Goal: Task Accomplishment & Management: Use online tool/utility

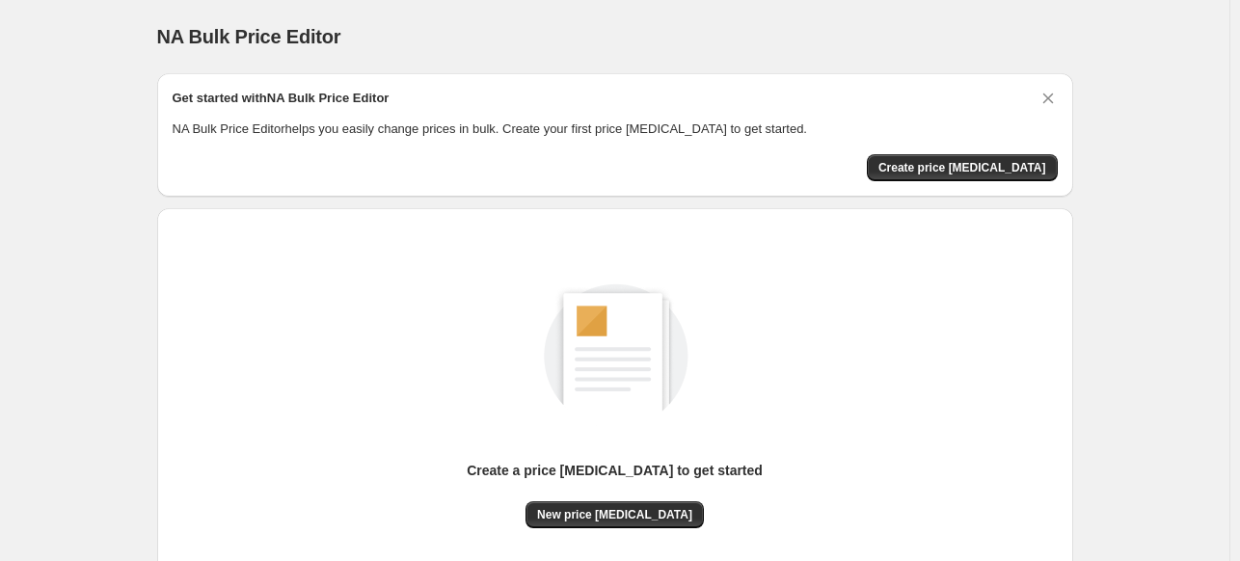
click at [992, 197] on div "Create a price [MEDICAL_DATA] to get started New price [MEDICAL_DATA]" at bounding box center [607, 399] width 931 height 413
click at [991, 170] on span "Create price [MEDICAL_DATA]" at bounding box center [962, 167] width 168 height 15
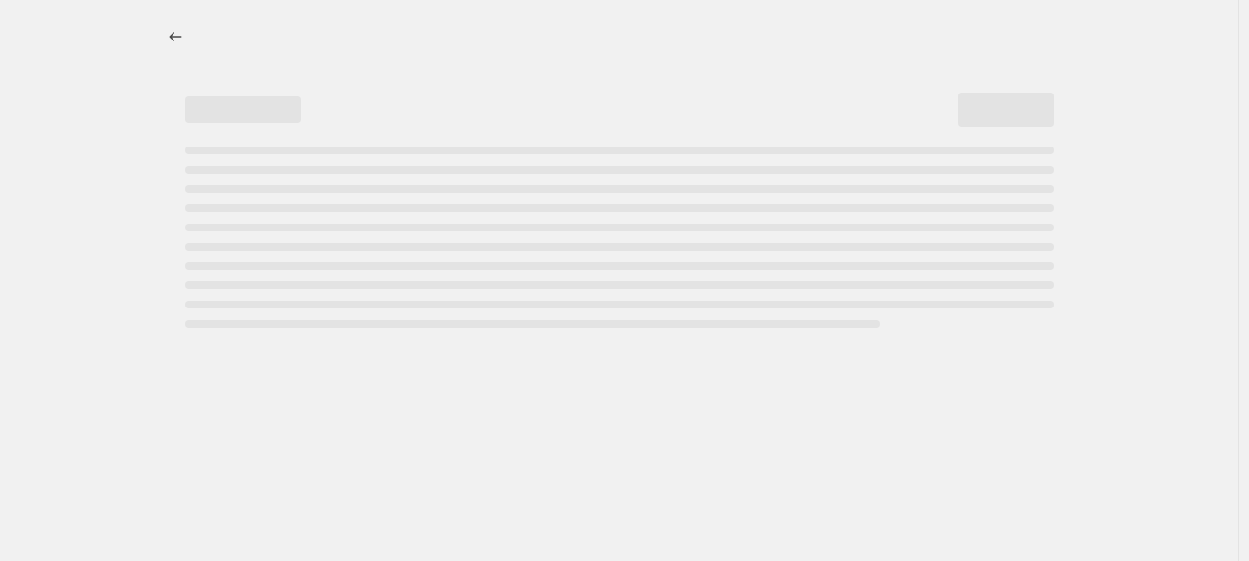
select select "percentage"
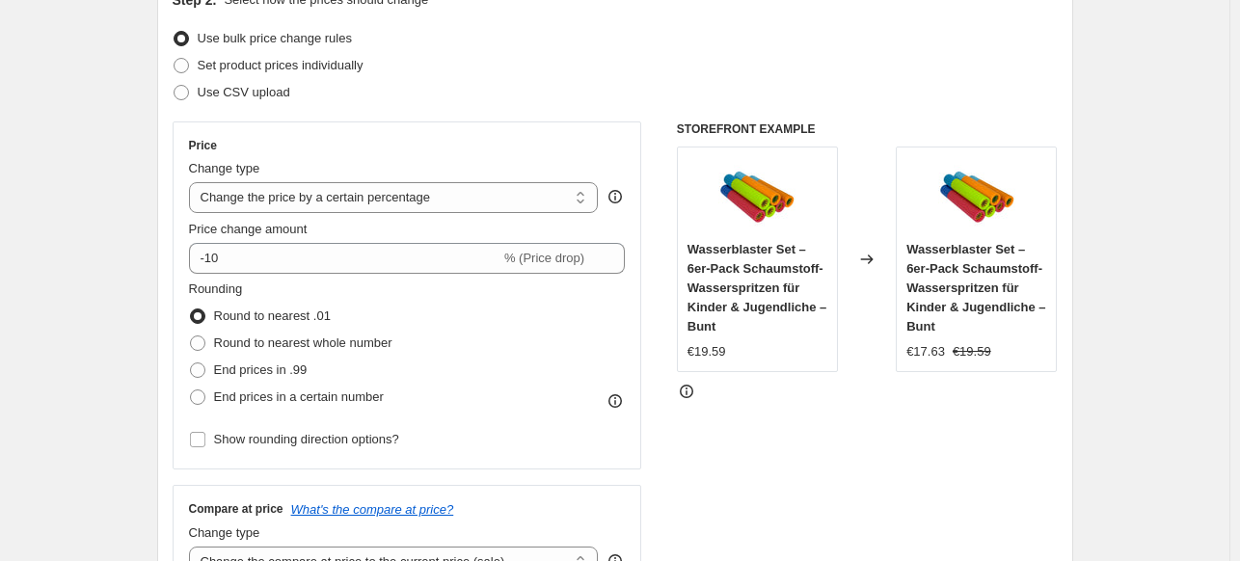
scroll to position [289, 0]
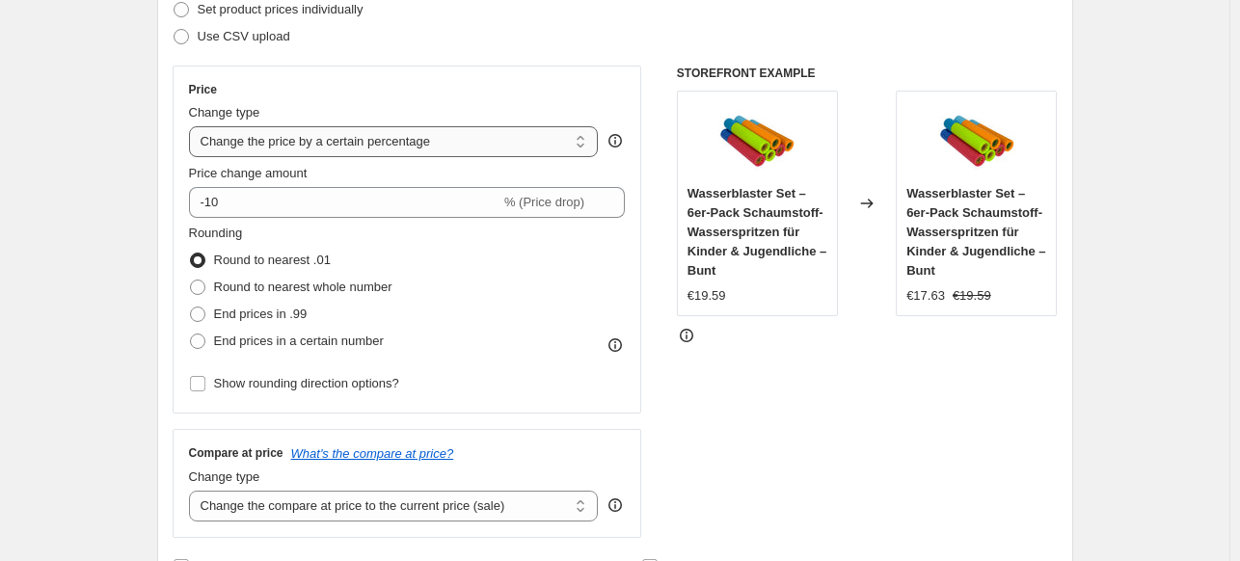
click at [369, 139] on select "Change the price to a certain amount Change the price by a certain amount Chang…" at bounding box center [394, 141] width 410 height 31
click at [193, 126] on select "Change the price to a certain amount Change the price by a certain amount Chang…" at bounding box center [394, 141] width 410 height 31
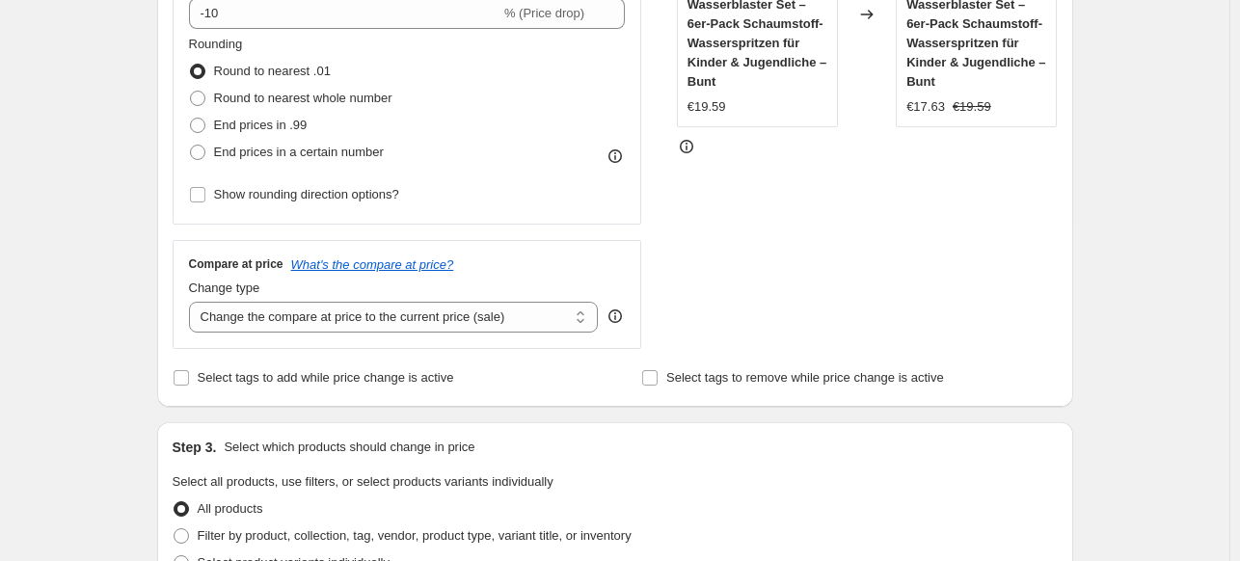
scroll to position [482, 0]
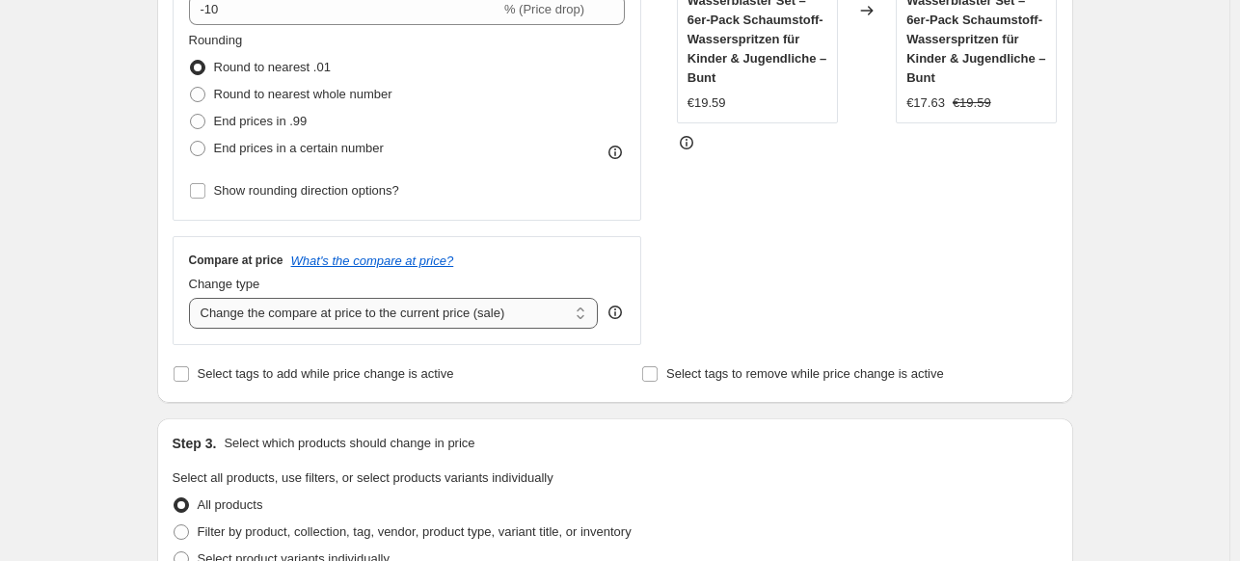
click at [351, 313] on select "Change the compare at price to the current price (sale) Change the compare at p…" at bounding box center [394, 313] width 410 height 31
click at [193, 298] on select "Change the compare at price to the current price (sale) Change the compare at p…" at bounding box center [394, 313] width 410 height 31
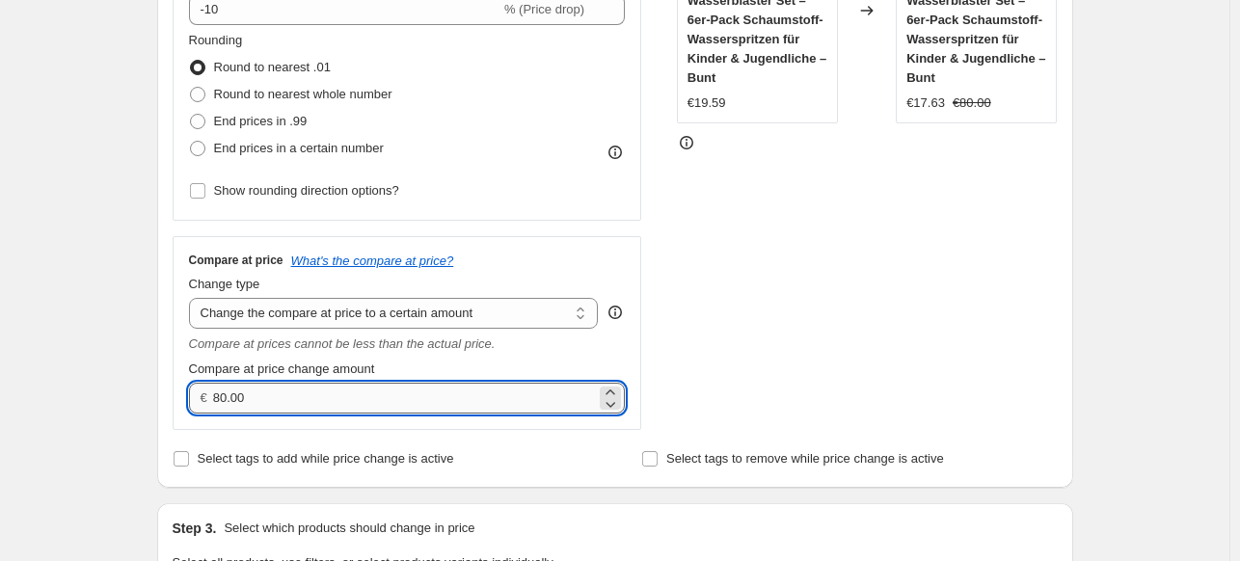
click at [281, 400] on input "80.00" at bounding box center [404, 398] width 383 height 31
click at [374, 313] on select "Change the compare at price to the current price (sale) Change the compare at p…" at bounding box center [394, 313] width 410 height 31
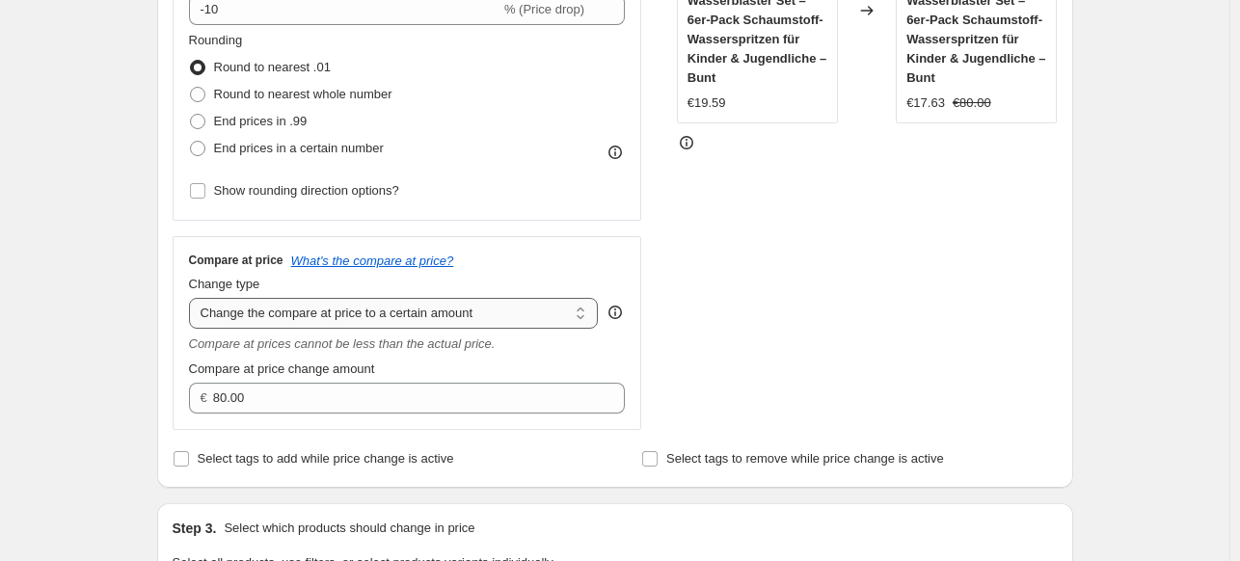
select select "percentage"
click at [193, 298] on select "Change the compare at price to the current price (sale) Change the compare at p…" at bounding box center [394, 313] width 410 height 31
type input "-15"
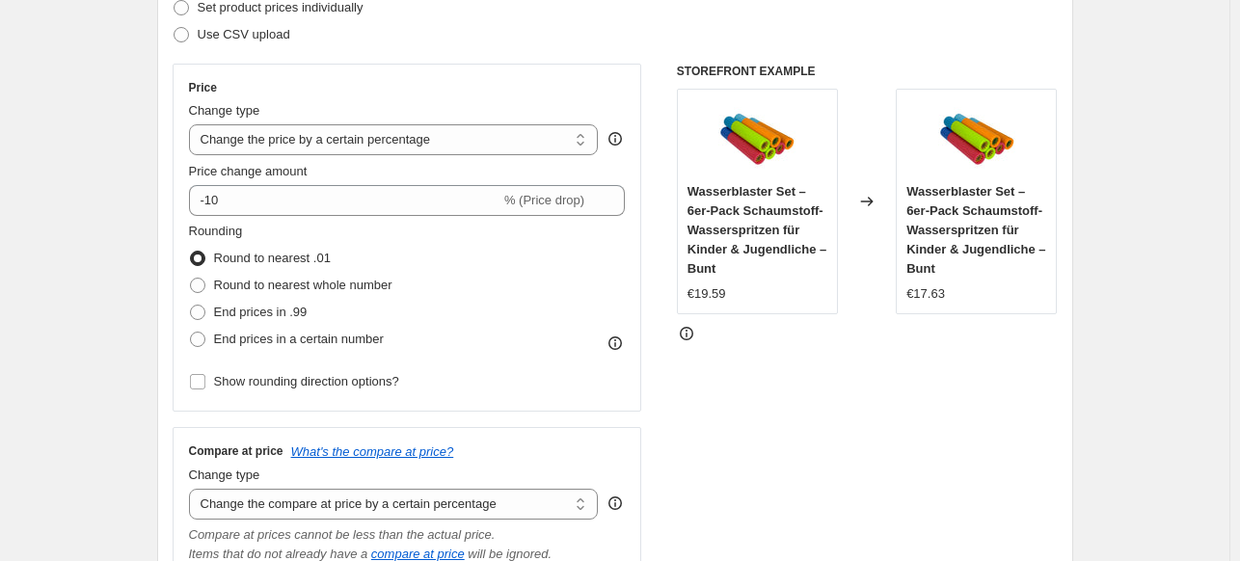
scroll to position [289, 0]
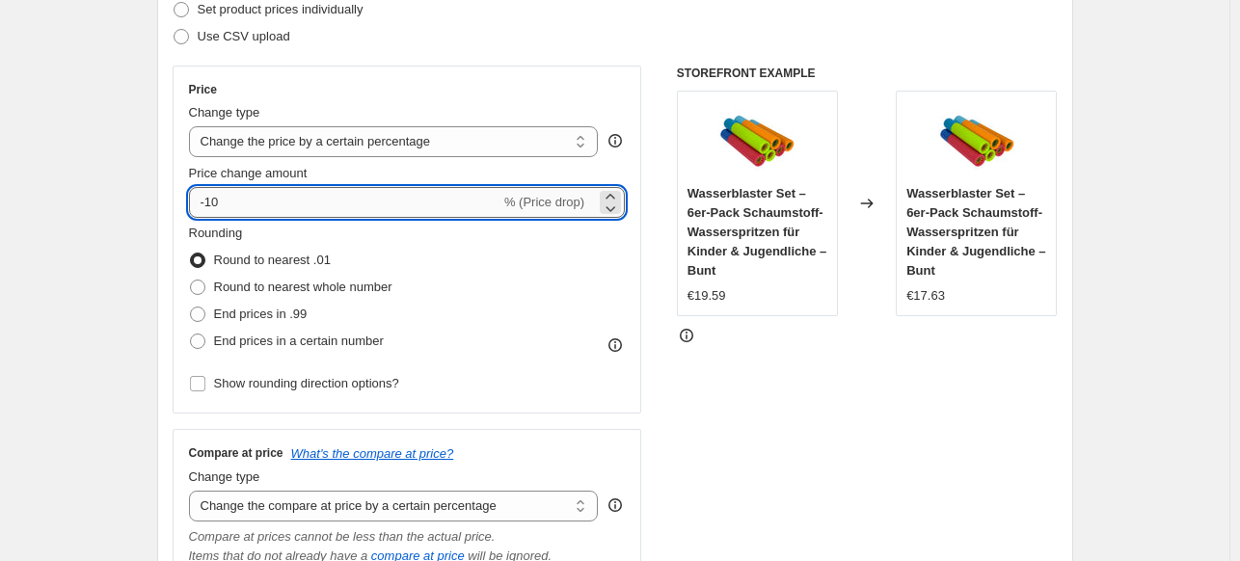
click at [251, 196] on input "-10" at bounding box center [344, 202] width 311 height 31
drag, startPoint x: 282, startPoint y: 205, endPoint x: 137, endPoint y: 209, distance: 144.7
click at [224, 211] on input "0" at bounding box center [379, 202] width 381 height 31
drag, startPoint x: 216, startPoint y: 211, endPoint x: 197, endPoint y: 208, distance: 19.5
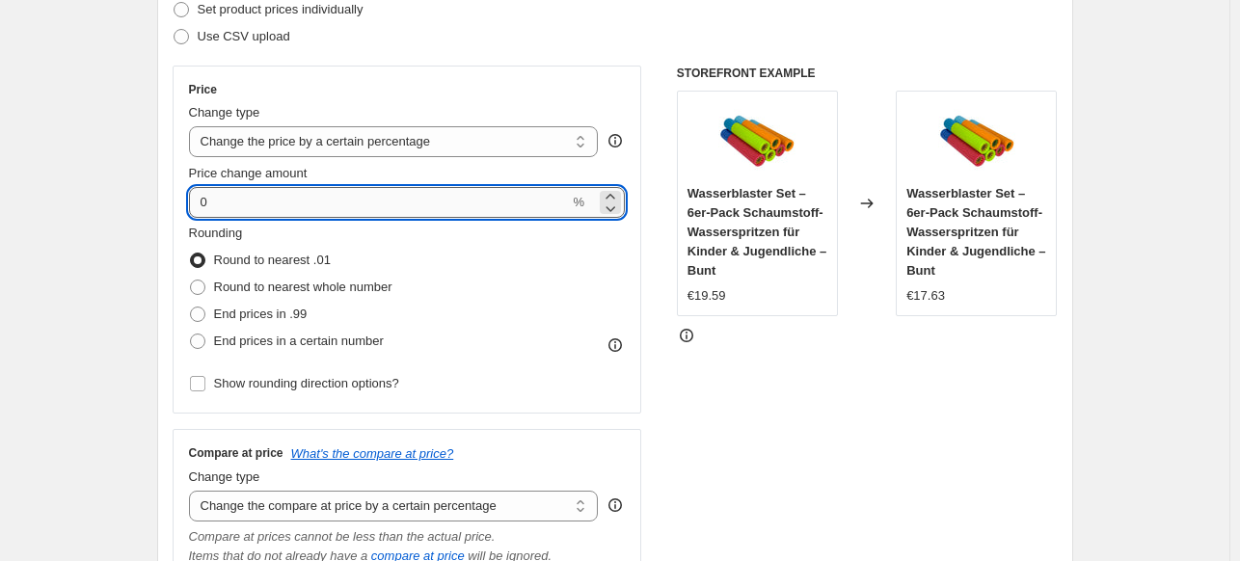
click at [197, 208] on input "0" at bounding box center [379, 202] width 381 height 31
type input "0"
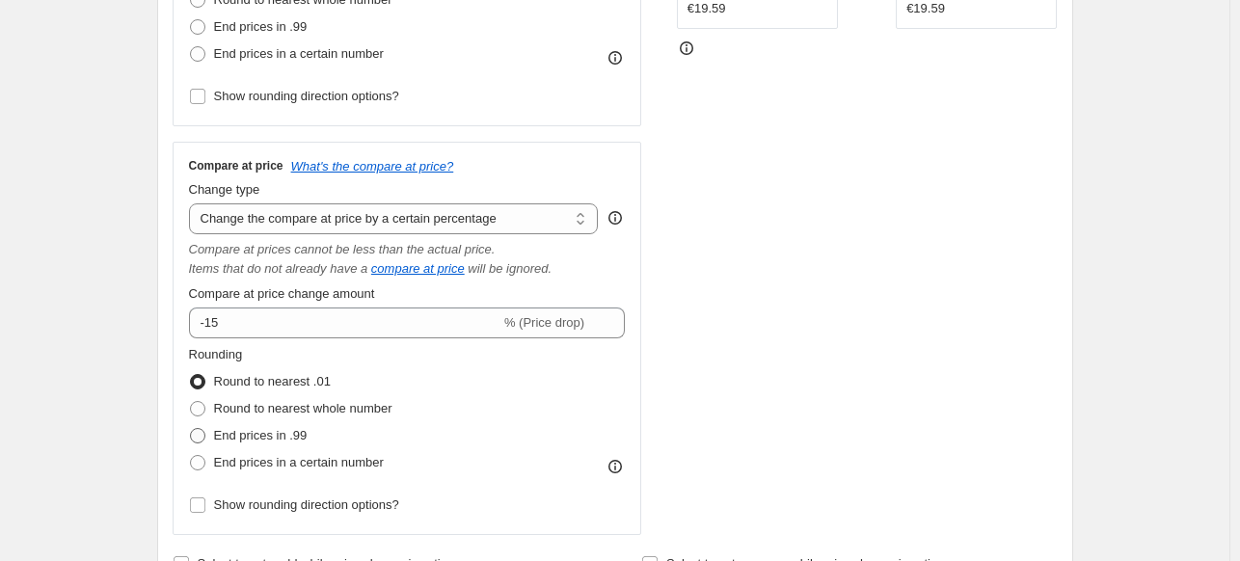
scroll to position [578, 0]
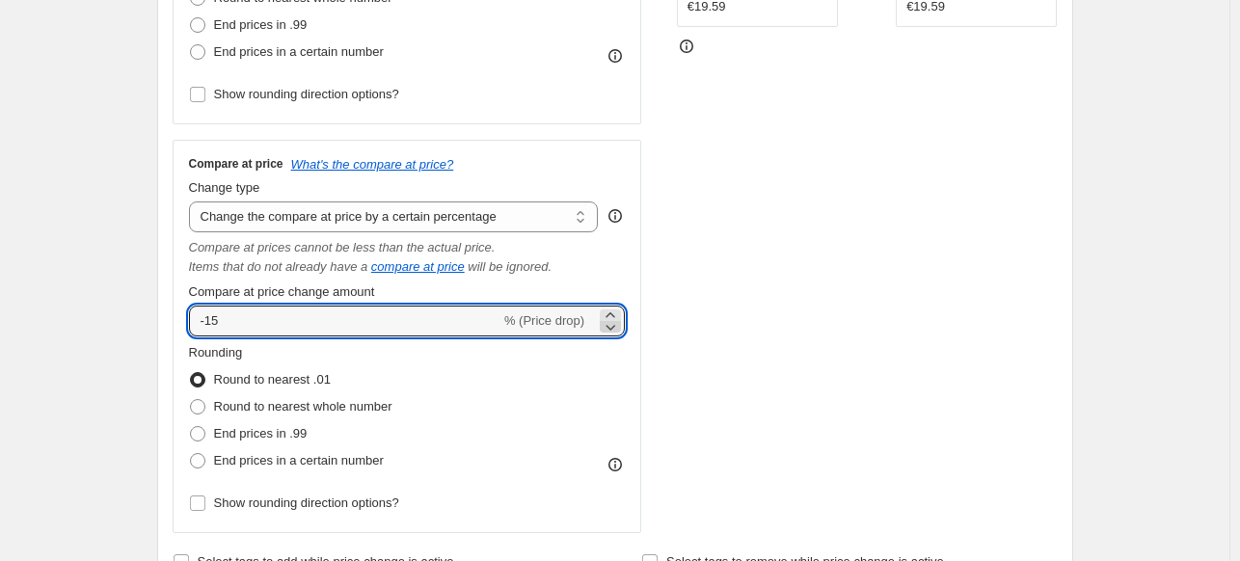
click at [617, 318] on icon at bounding box center [610, 326] width 19 height 19
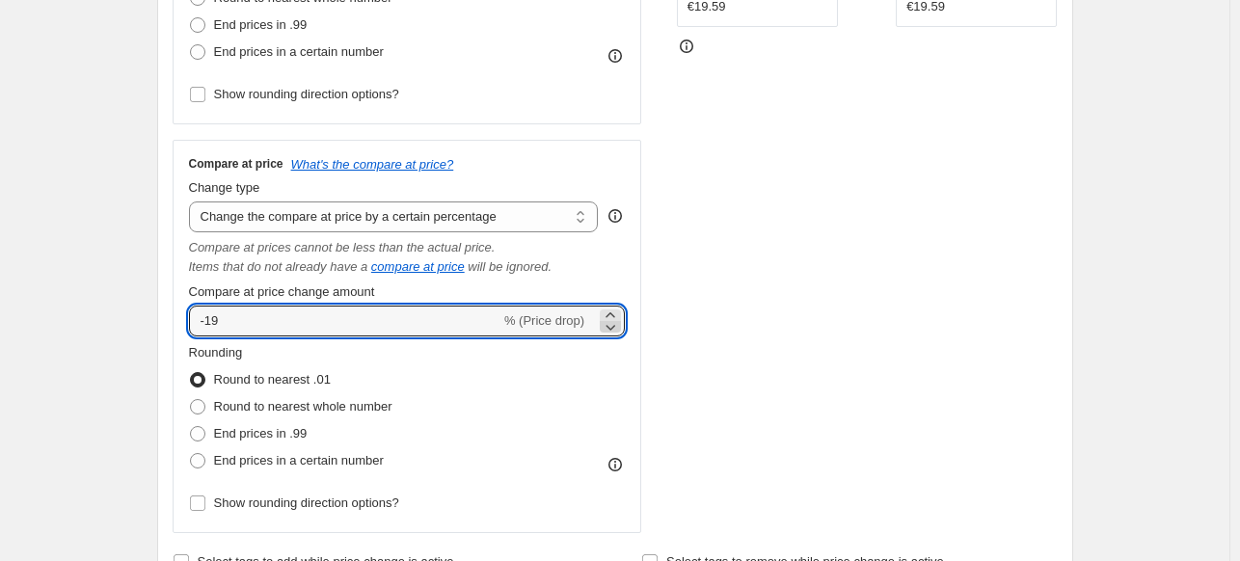
type input "-20"
drag, startPoint x: 274, startPoint y: 332, endPoint x: 193, endPoint y: 324, distance: 81.3
click at [193, 324] on input "-20" at bounding box center [344, 321] width 311 height 31
type input "25"
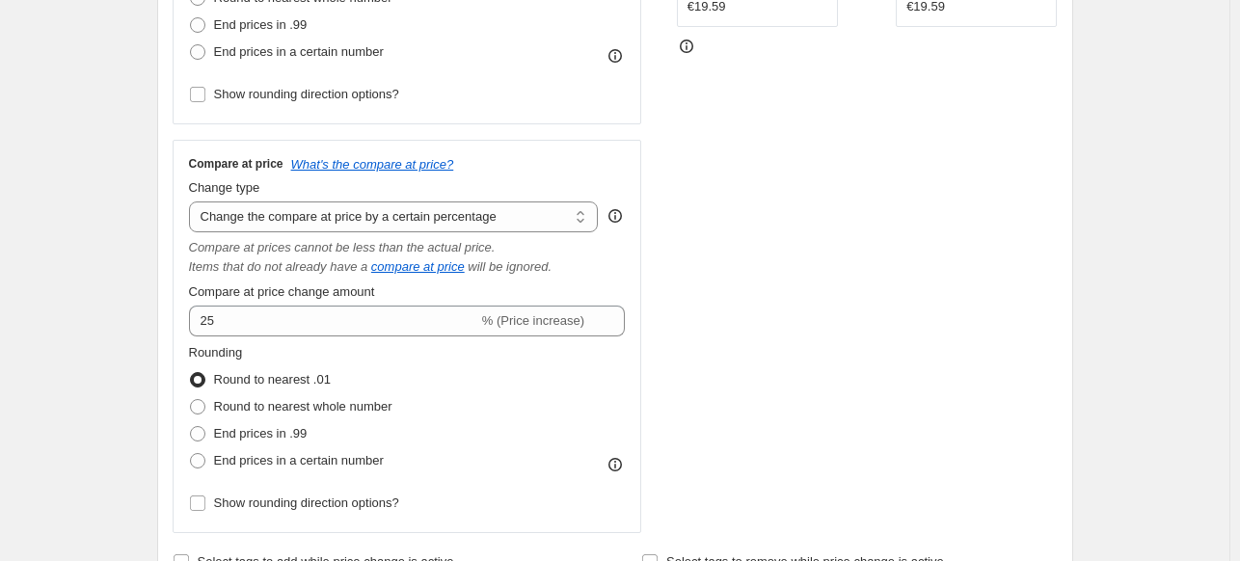
click at [176, 314] on div "Compare at price What's the compare at price? Change type Change the compare at…" at bounding box center [407, 336] width 469 height 393
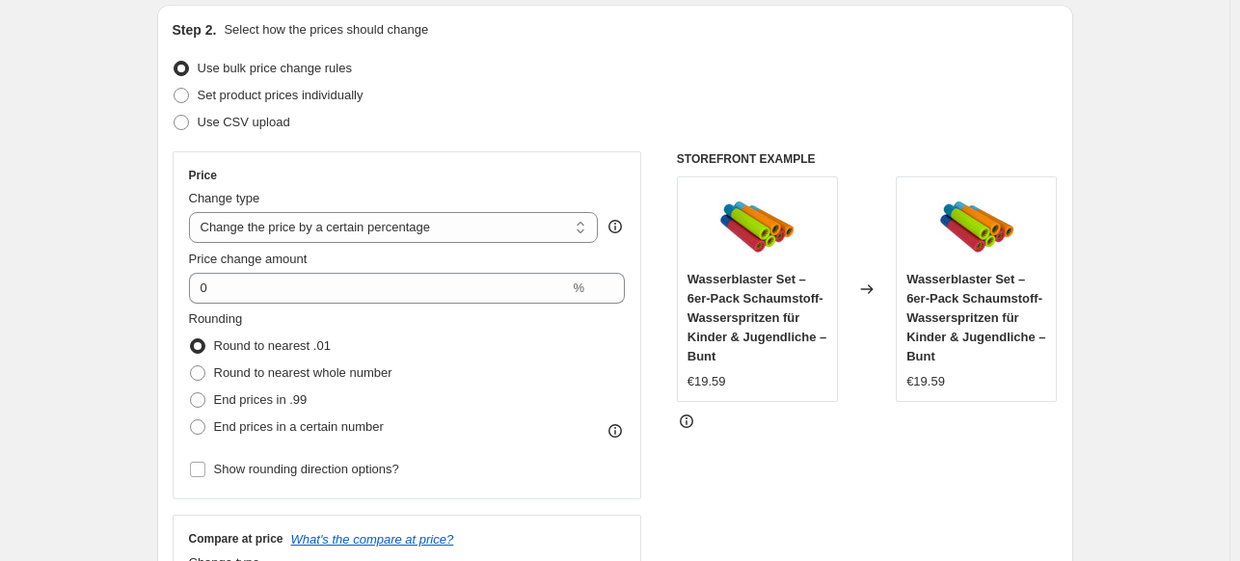
scroll to position [193, 0]
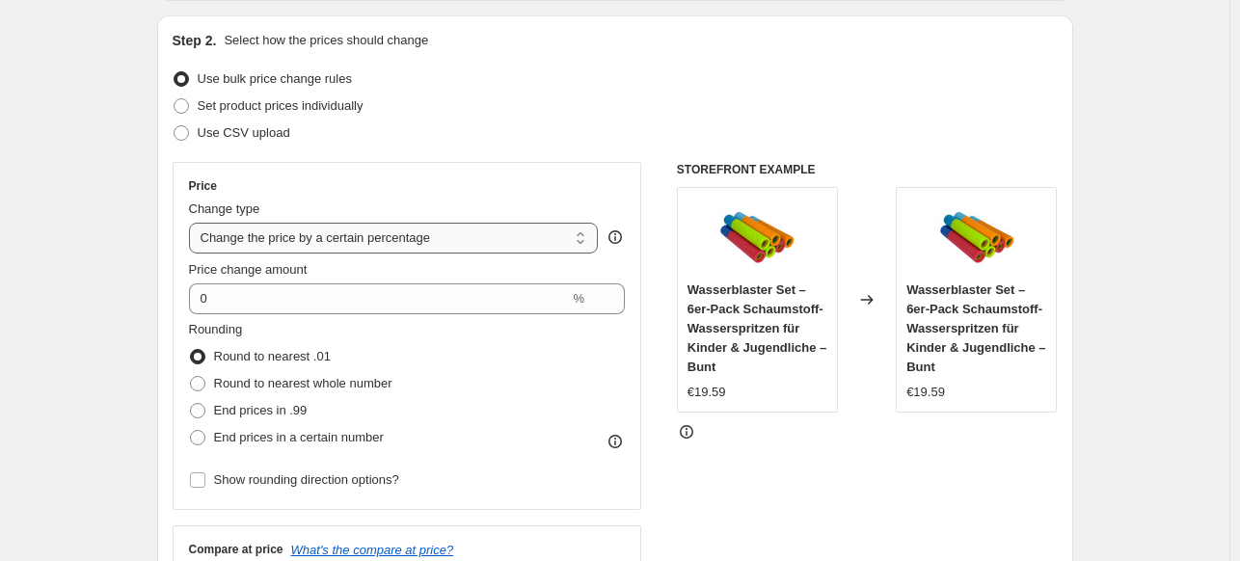
click at [544, 237] on select "Change the price to a certain amount Change the price by a certain amount Chang…" at bounding box center [394, 238] width 410 height 31
select select "no_change"
click at [193, 223] on select "Change the price to a certain amount Change the price by a certain amount Chang…" at bounding box center [394, 238] width 410 height 31
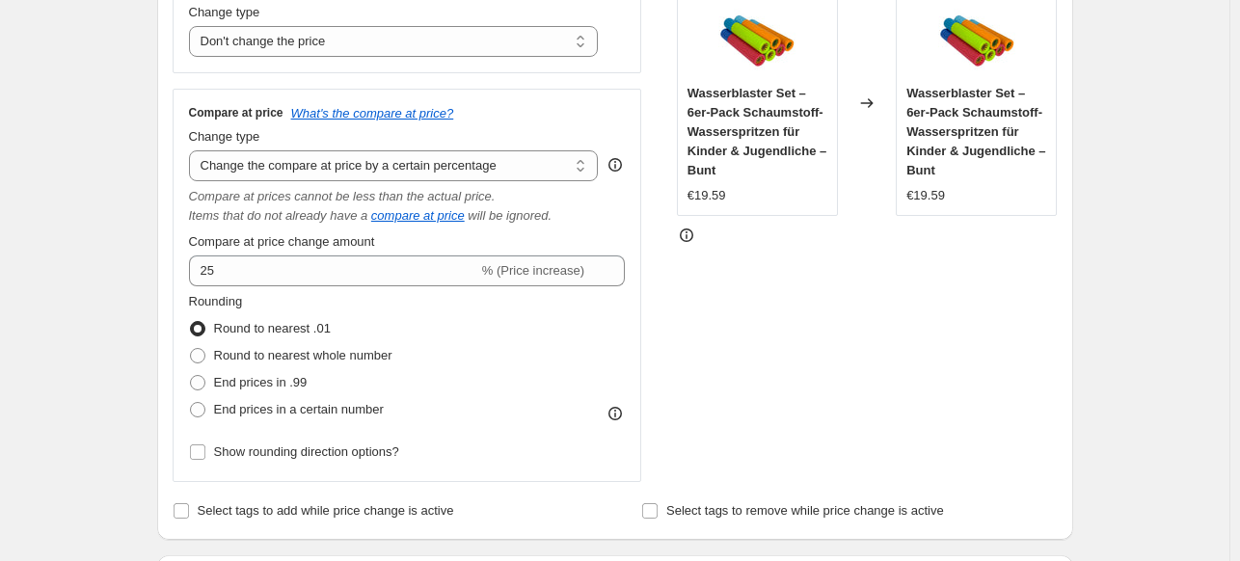
scroll to position [386, 0]
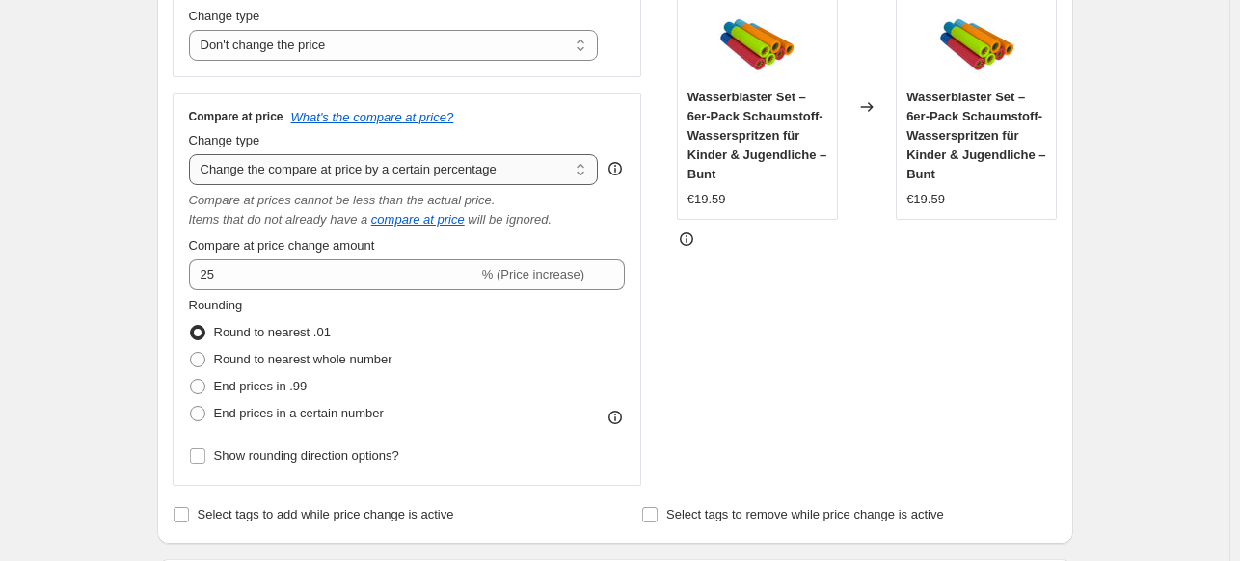
click at [389, 174] on select "Change the compare at price to the current price (sale) Change the compare at p…" at bounding box center [394, 169] width 410 height 31
select select "pp"
click at [193, 154] on select "Change the compare at price to the current price (sale) Change the compare at p…" at bounding box center [394, 169] width 410 height 31
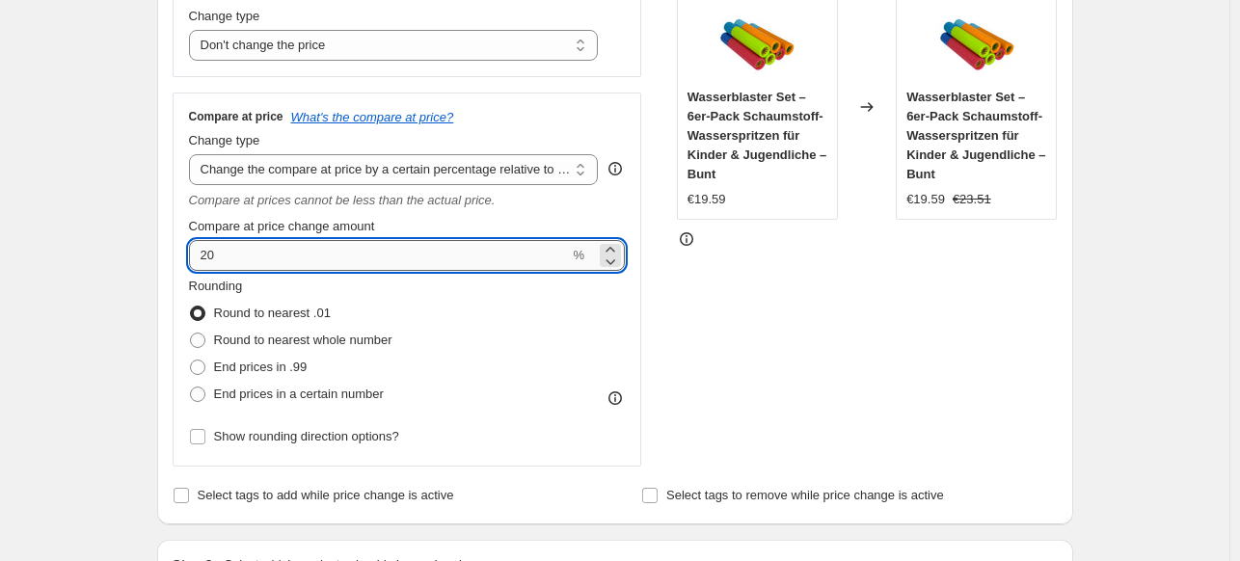
click at [345, 259] on input "20" at bounding box center [379, 255] width 381 height 31
type input "25"
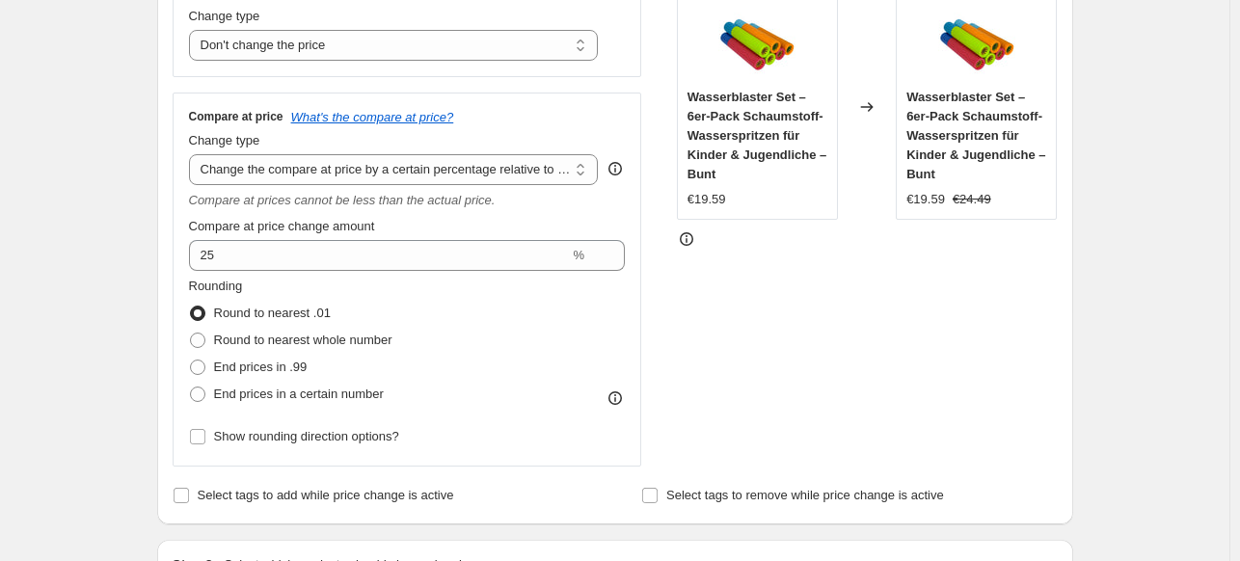
click at [164, 255] on div "Step 2. Select how the prices should change Use bulk price change rules Set pro…" at bounding box center [615, 174] width 916 height 702
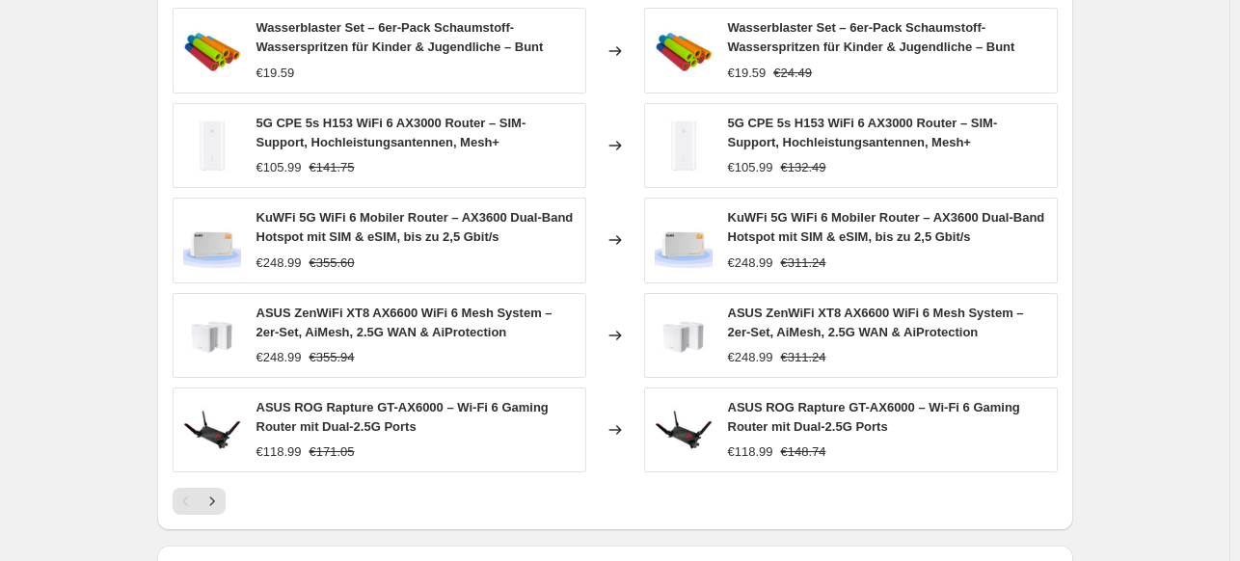
scroll to position [1157, 0]
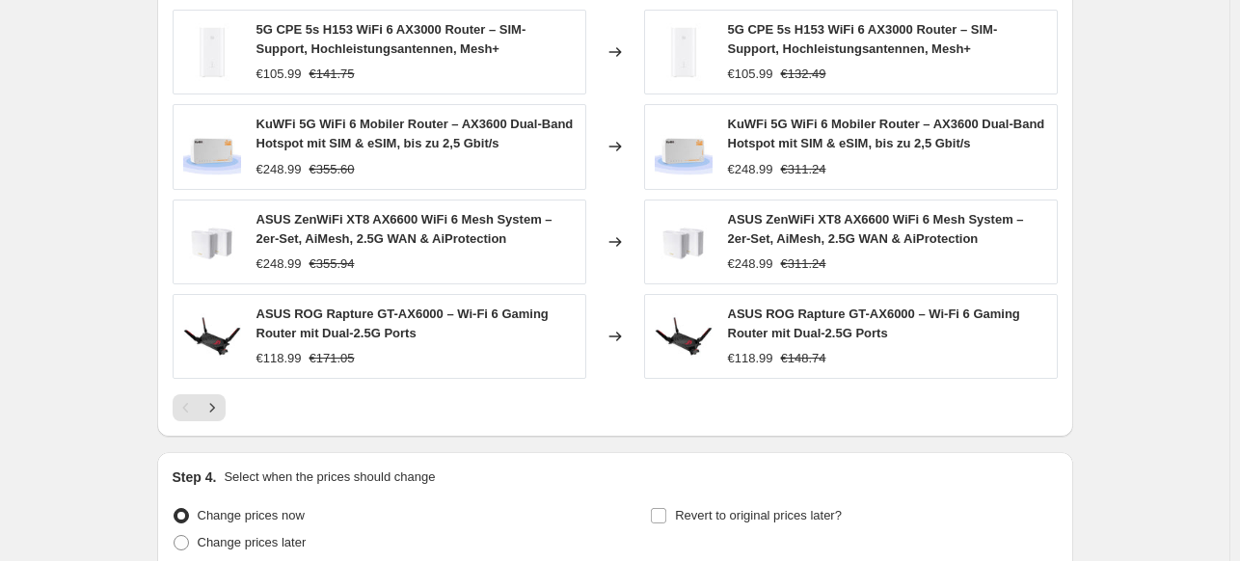
scroll to position [1420, 0]
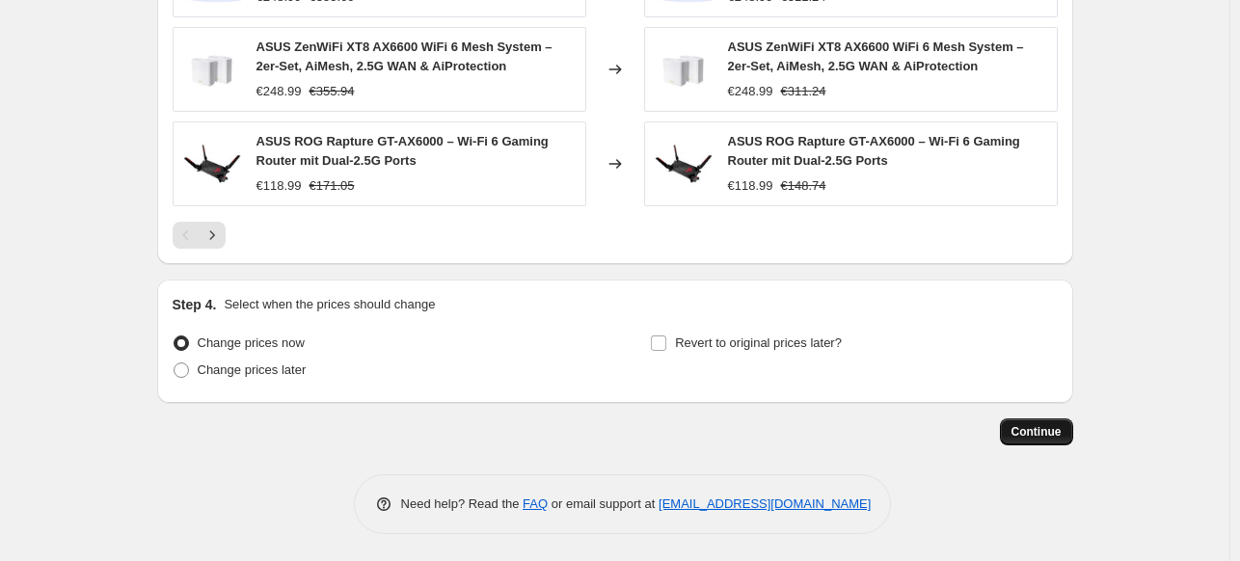
click at [1040, 424] on span "Continue" at bounding box center [1036, 431] width 50 height 15
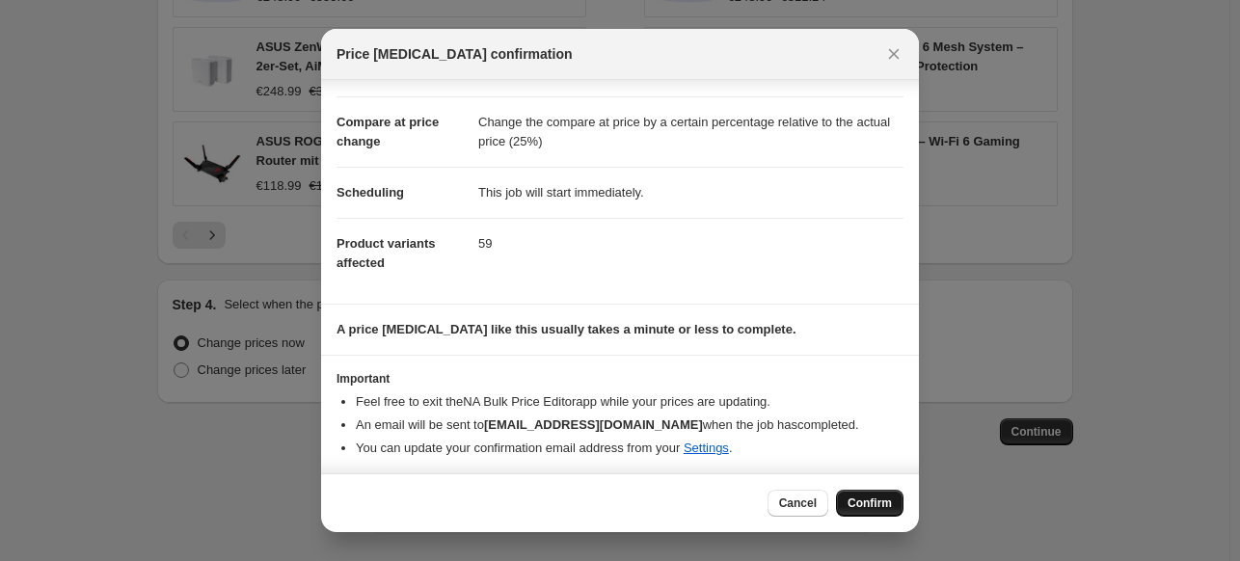
scroll to position [70, 0]
click at [869, 498] on span "Confirm" at bounding box center [869, 503] width 44 height 15
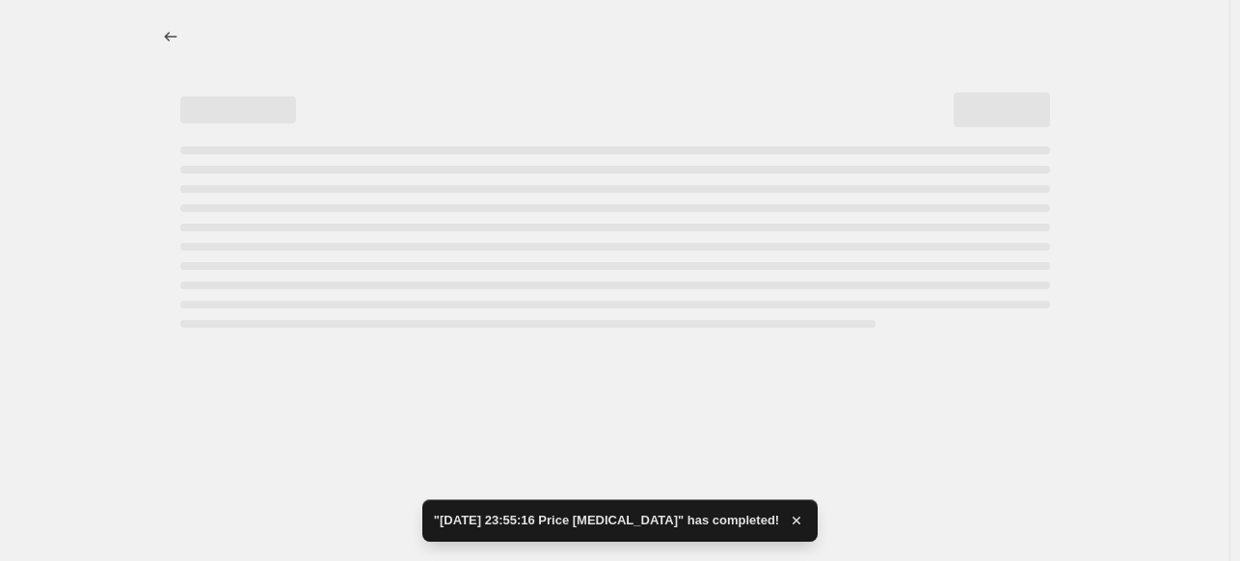
select select "no_change"
select select "pp"
